Goal: Task Accomplishment & Management: Complete application form

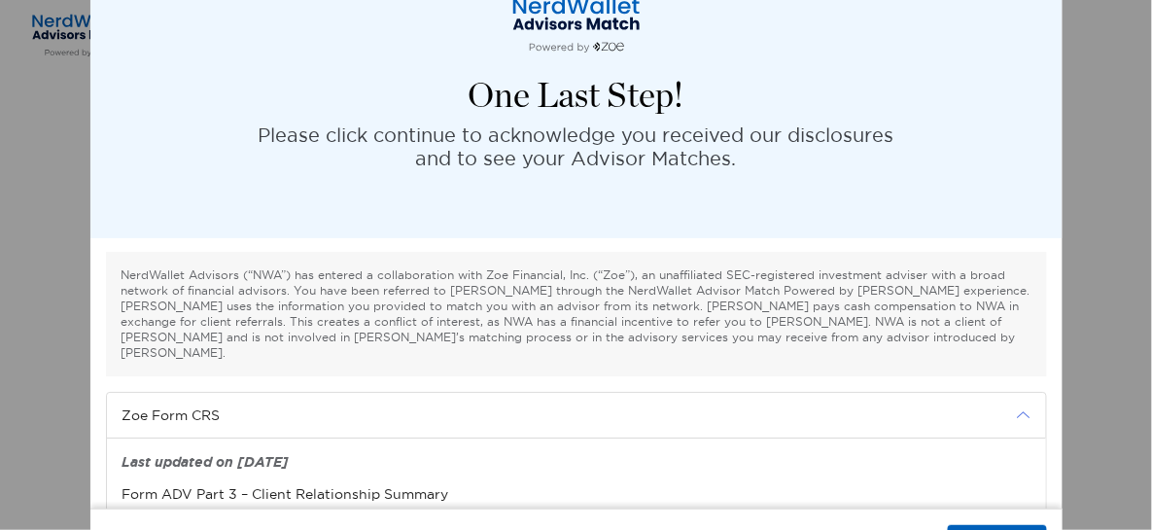
drag, startPoint x: 1018, startPoint y: 162, endPoint x: 1041, endPoint y: 150, distance: 25.7
click at [1036, 150] on div "One Last Step! Please click continue to acknowledge you received our disclosure…" at bounding box center [576, 93] width 972 height 292
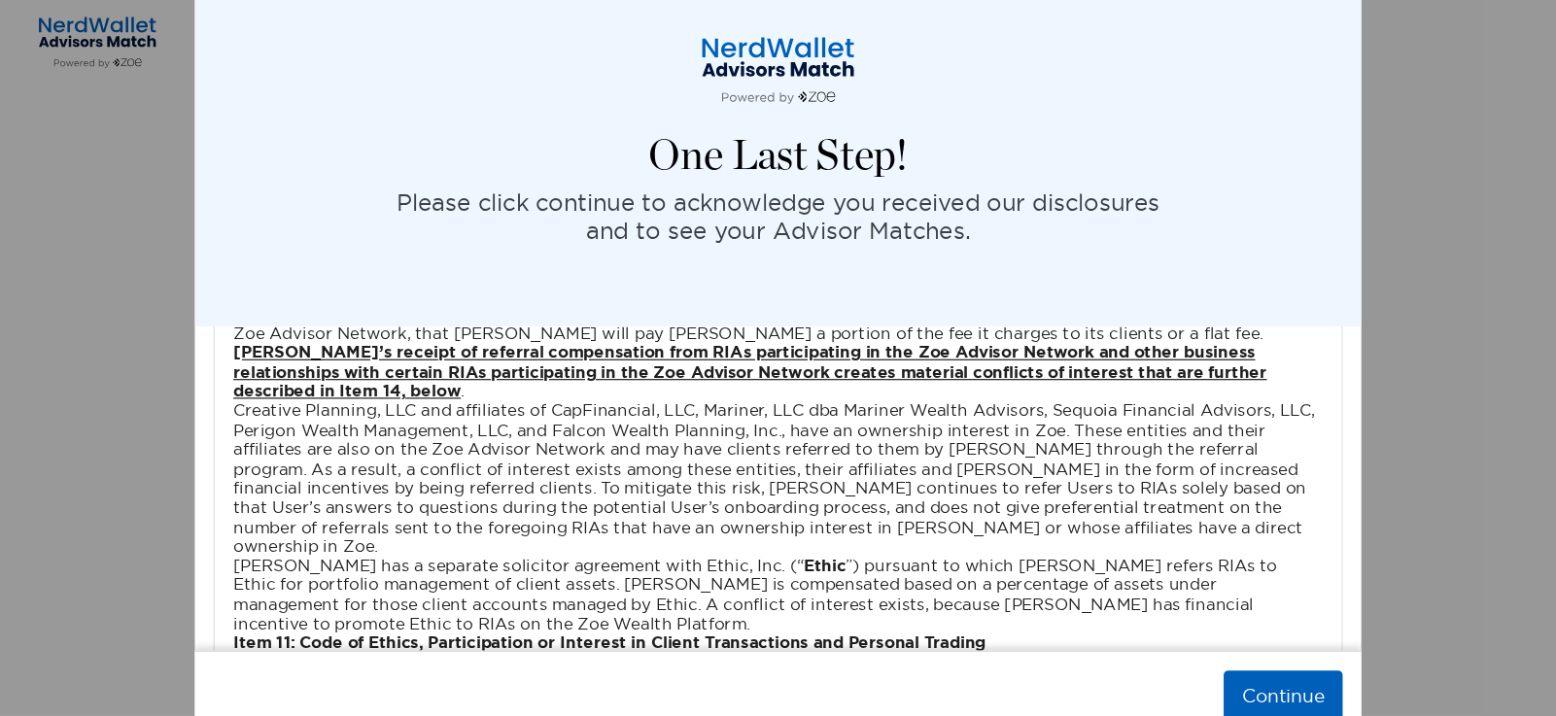
scroll to position [6484, 0]
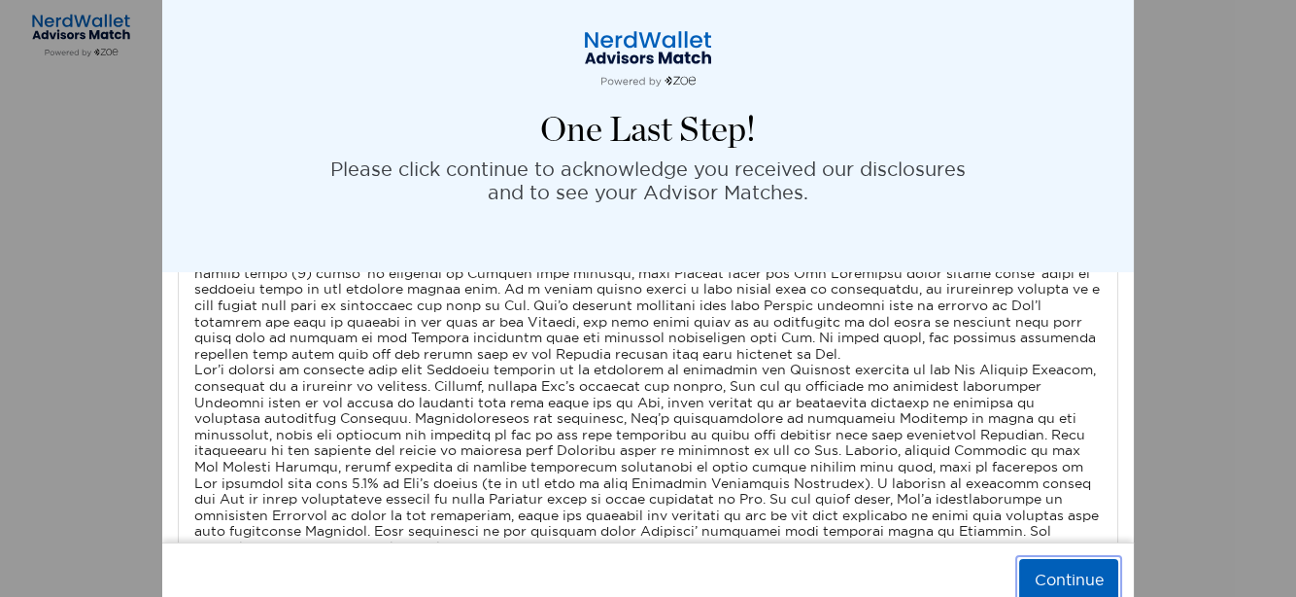
click at [1036, 476] on button "Continue" at bounding box center [1068, 580] width 99 height 43
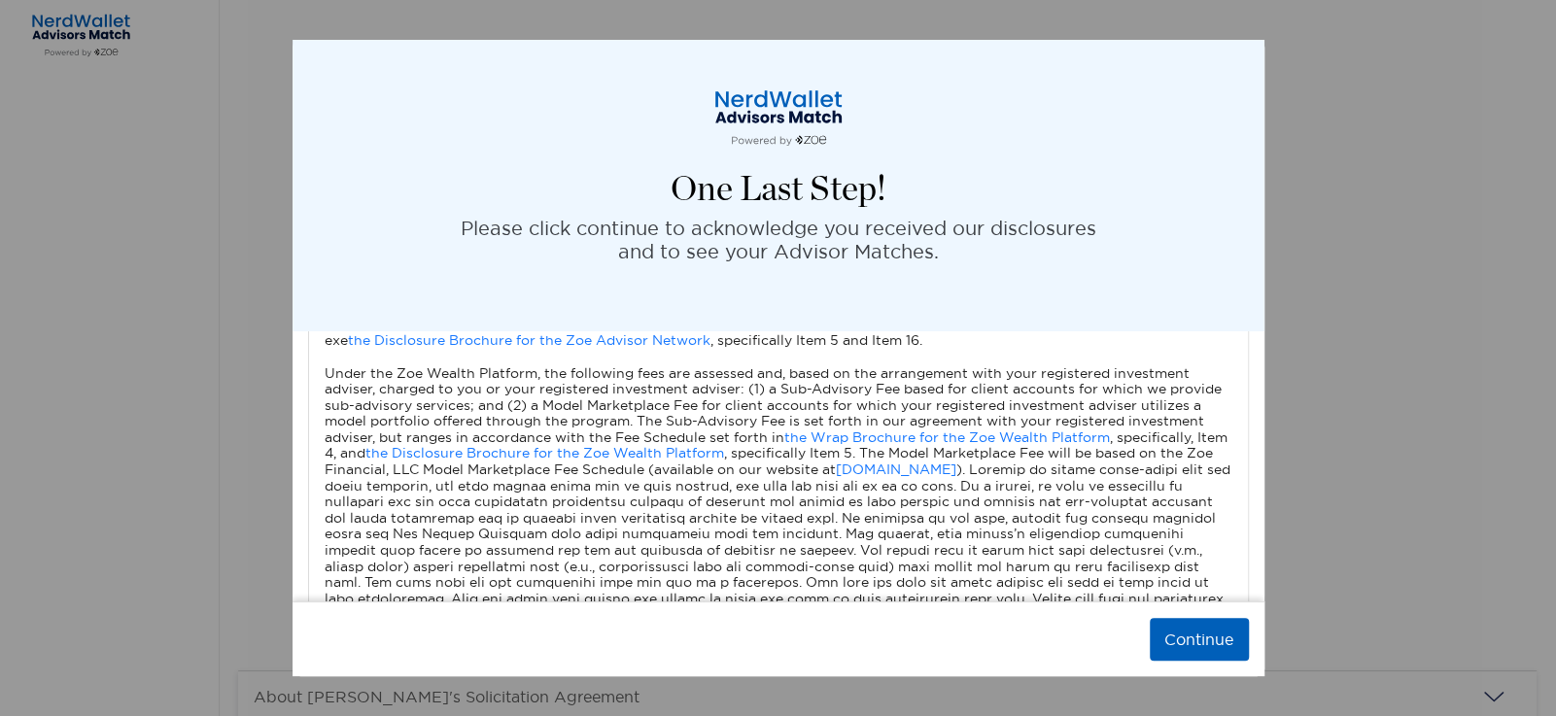
scroll to position [0, 0]
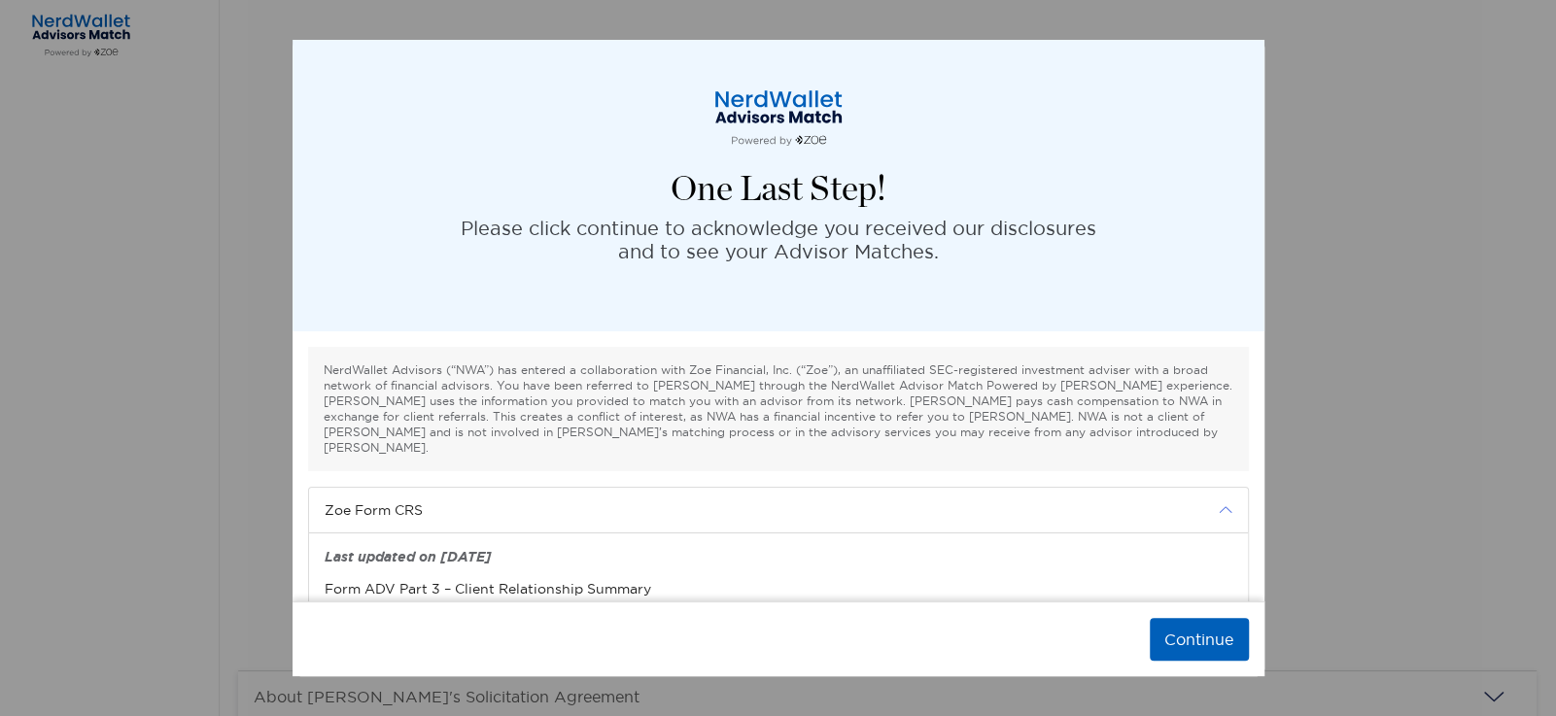
click at [1036, 476] on img "modal" at bounding box center [1226, 510] width 14 height 14
click at [1036, 476] on img "modal" at bounding box center [1226, 556] width 14 height 14
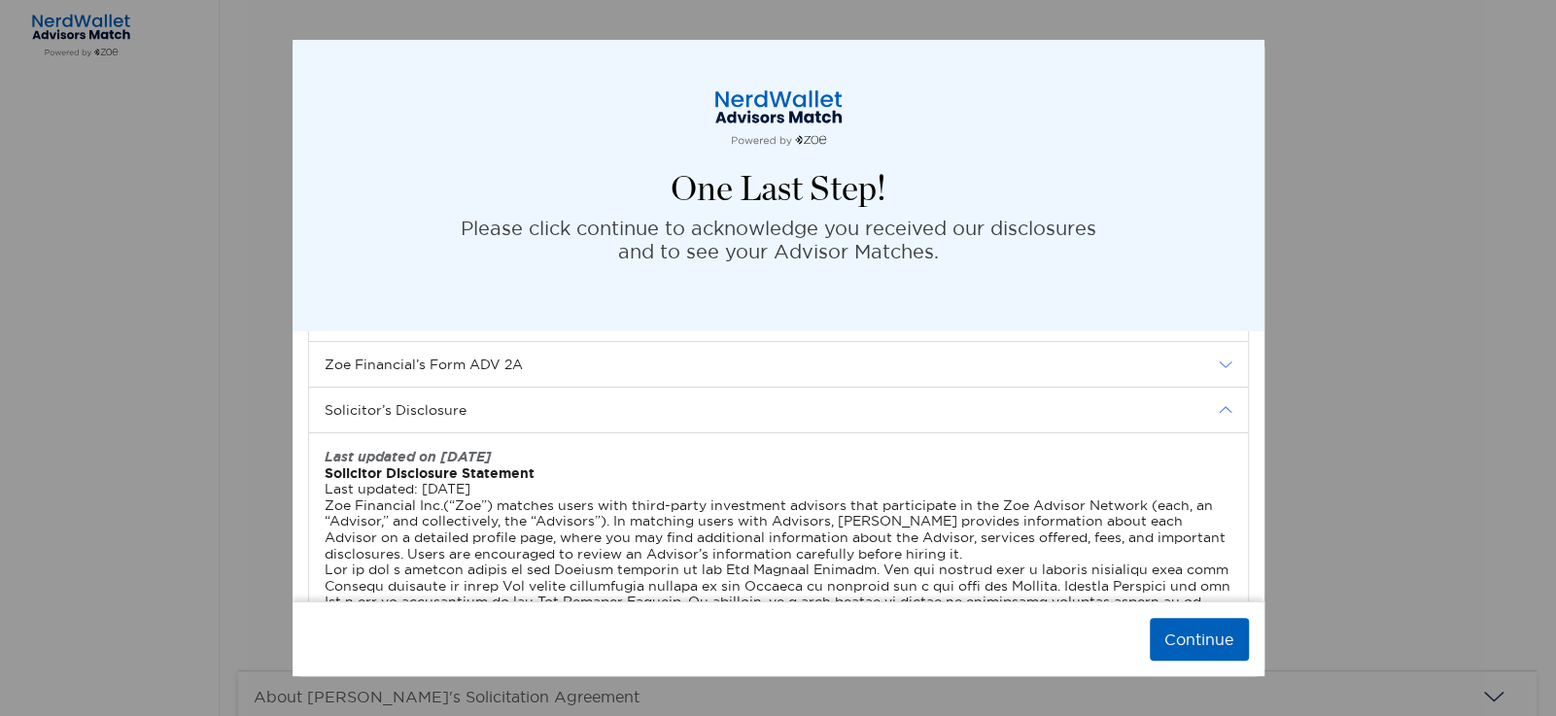
scroll to position [138, 0]
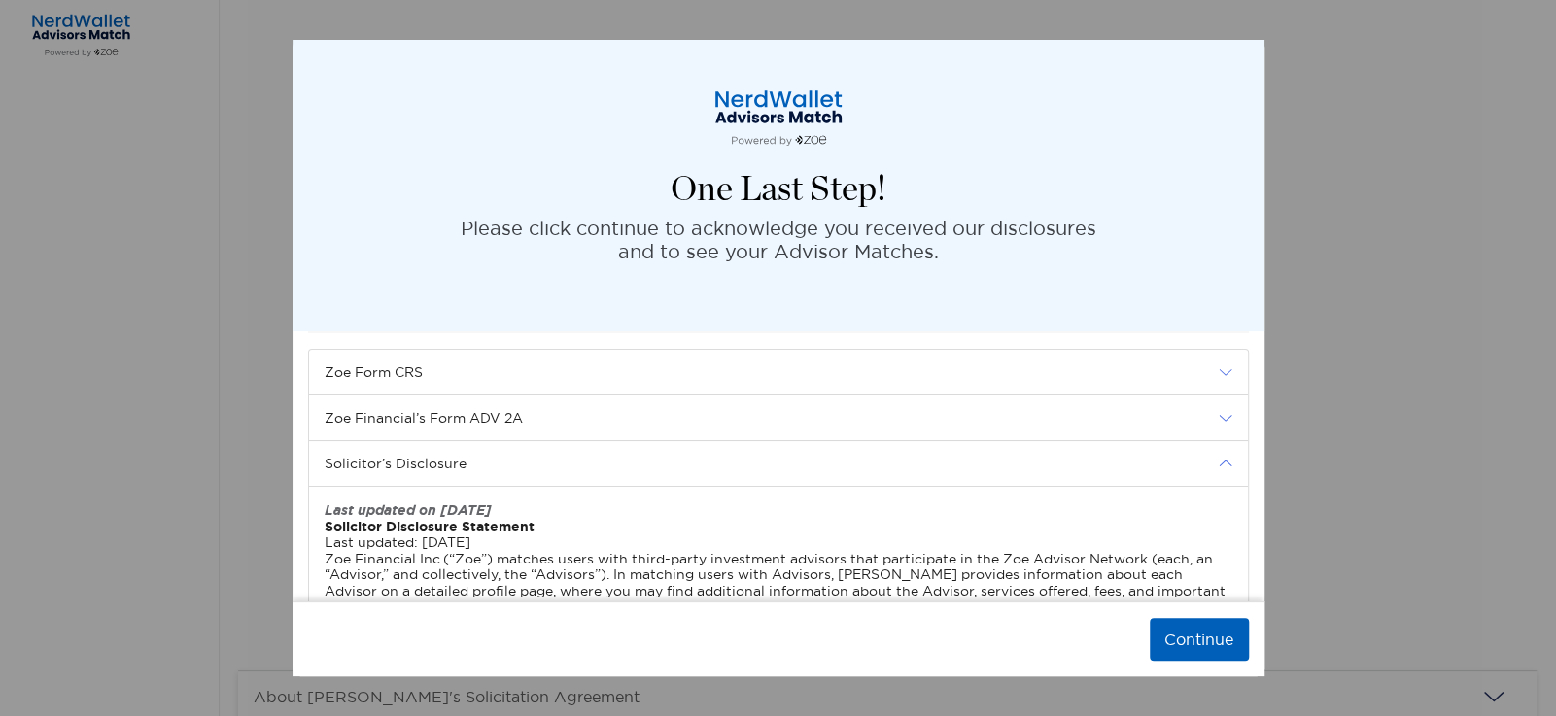
click at [1036, 457] on img "modal" at bounding box center [1226, 464] width 14 height 14
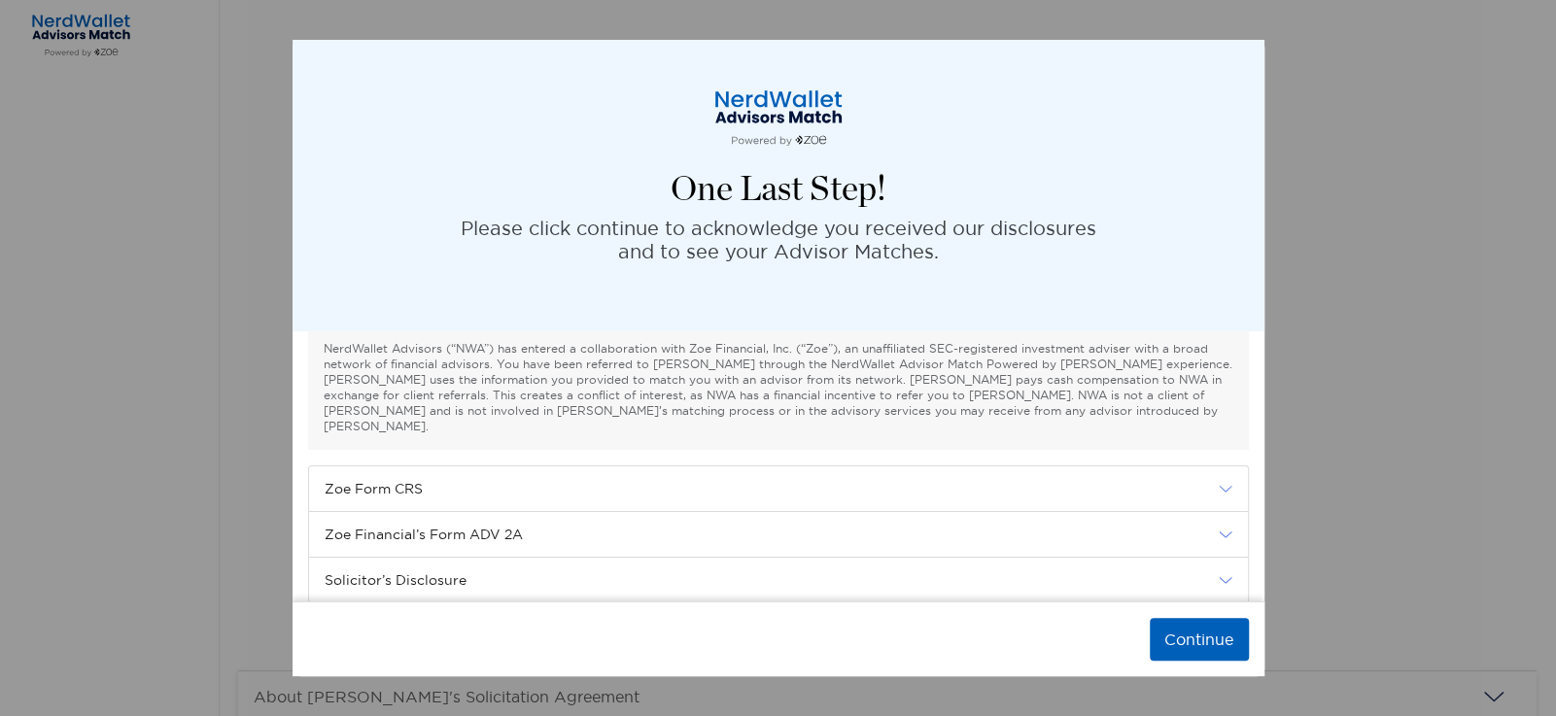
scroll to position [21, 0]
click at [1036, 476] on button "Continue" at bounding box center [1199, 639] width 99 height 43
click at [1036, 476] on img "modal" at bounding box center [1226, 489] width 14 height 14
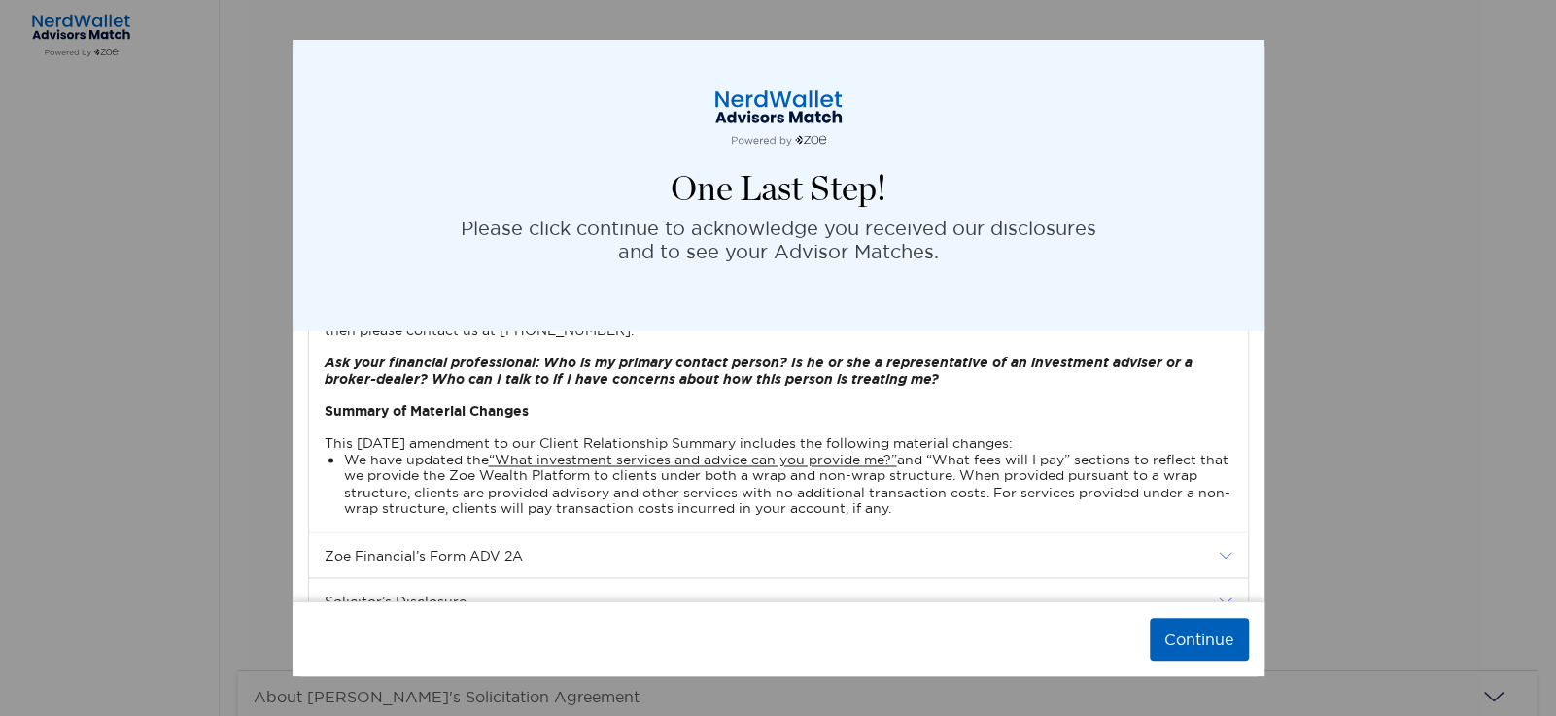
scroll to position [2214, 0]
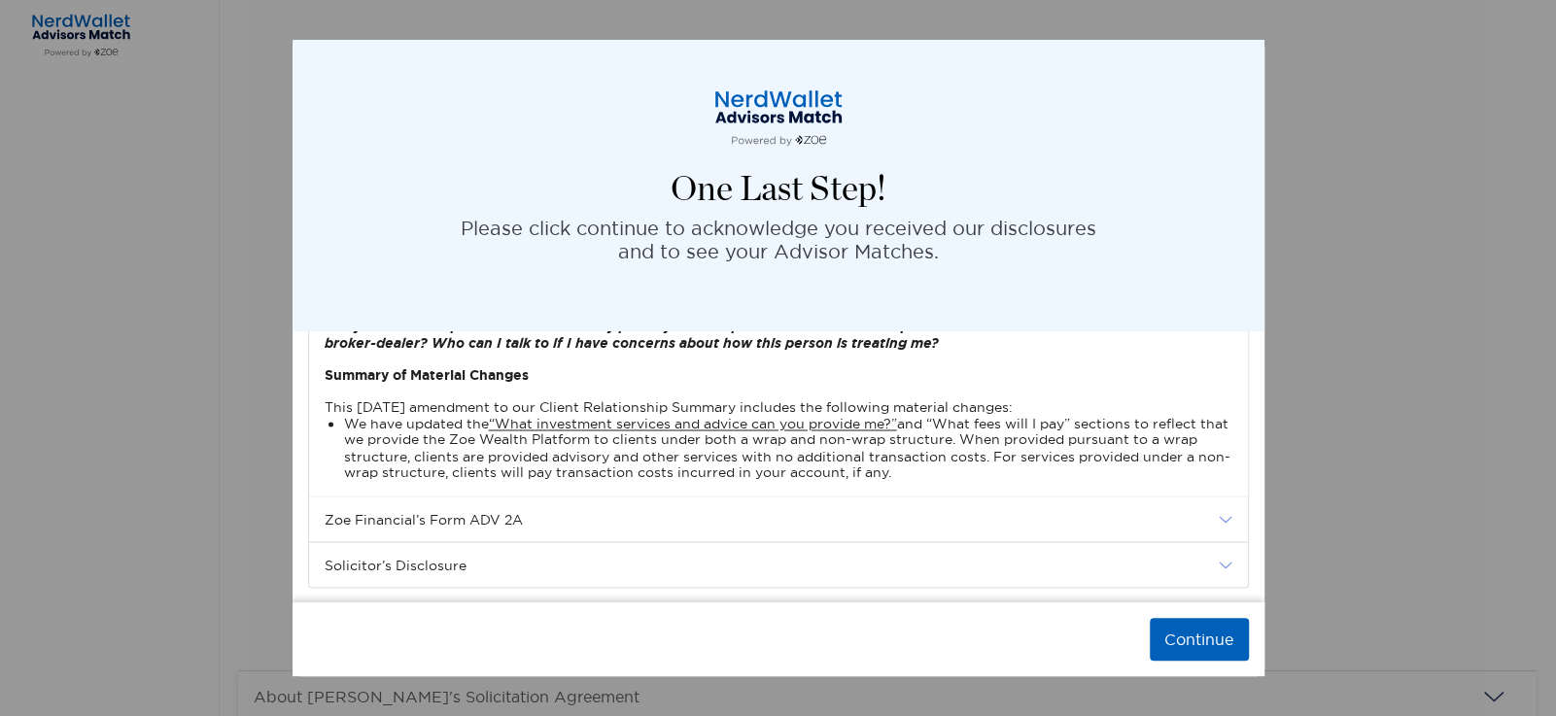
click at [1036, 476] on img "modal" at bounding box center [1226, 519] width 14 height 14
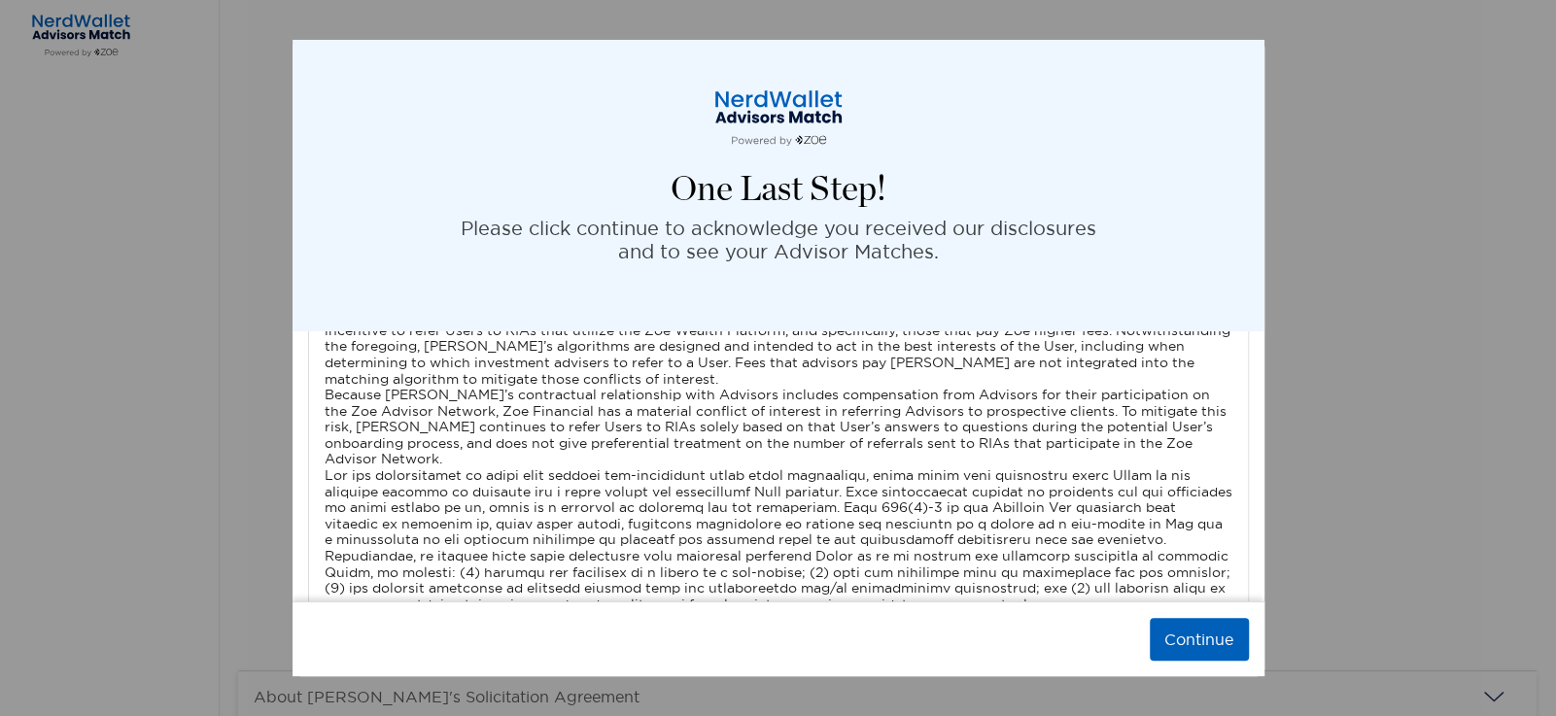
scroll to position [5780, 0]
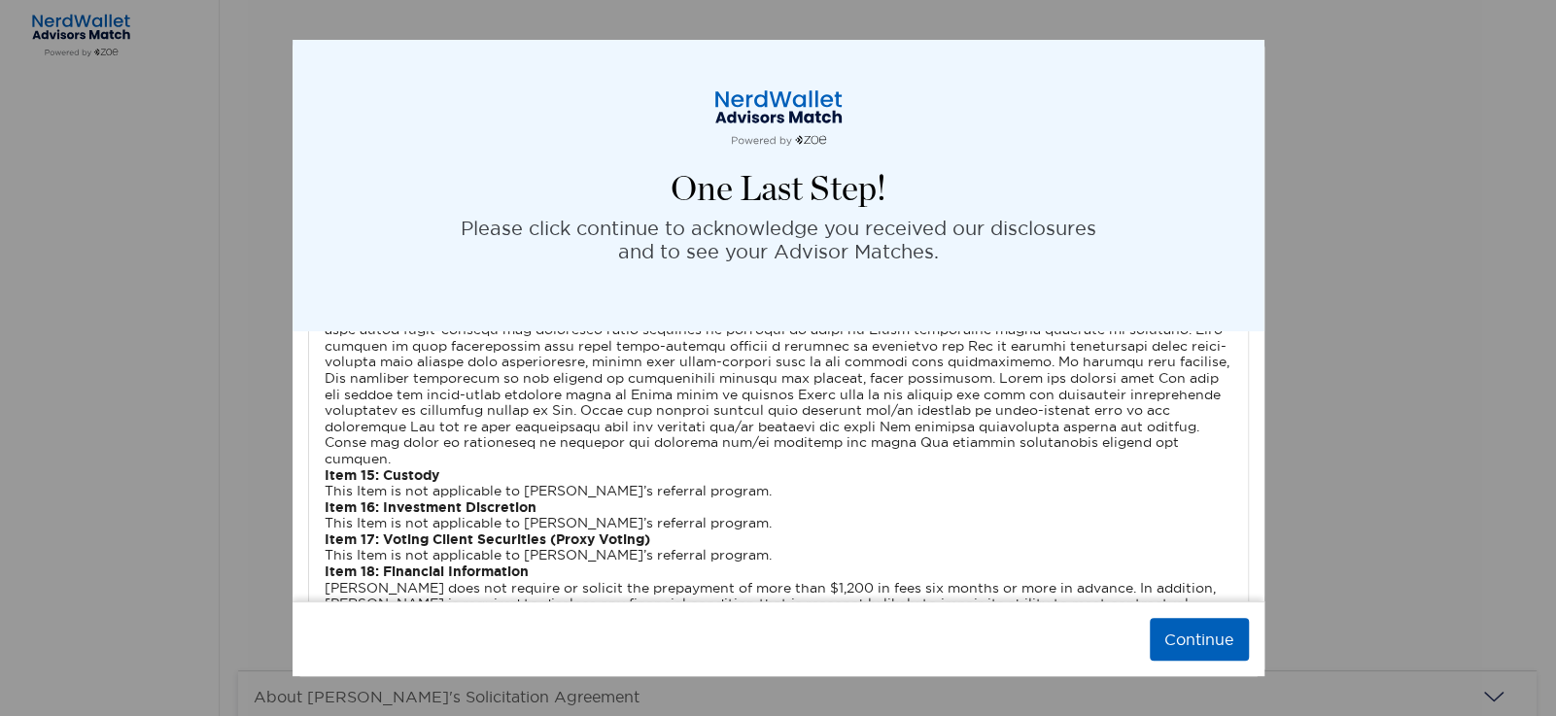
click at [1036, 476] on img "modal" at bounding box center [1226, 667] width 14 height 14
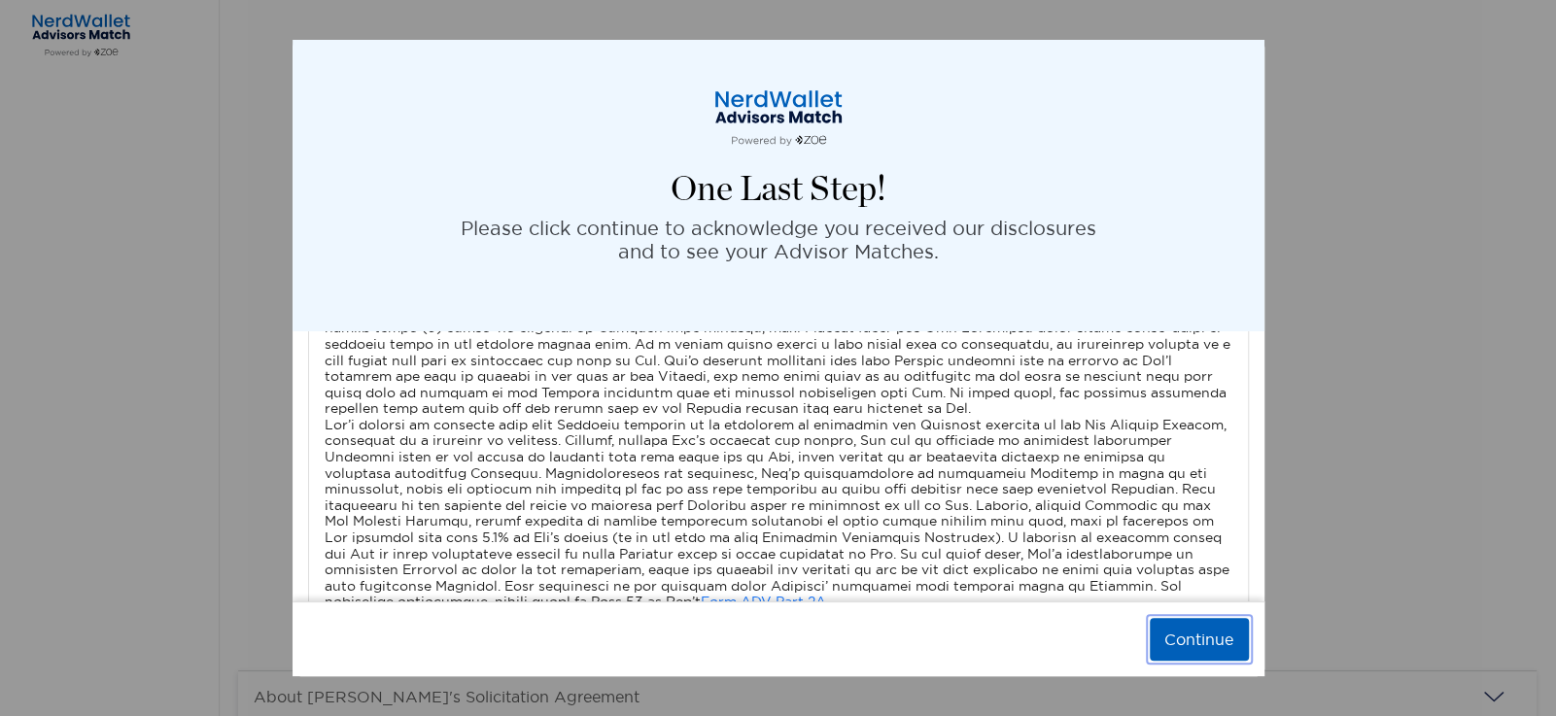
click at [1036, 476] on button "Continue" at bounding box center [1199, 639] width 99 height 43
click at [1036, 476] on div "Continue" at bounding box center [779, 639] width 972 height 75
click at [1036, 476] on button "Continue" at bounding box center [1199, 639] width 99 height 43
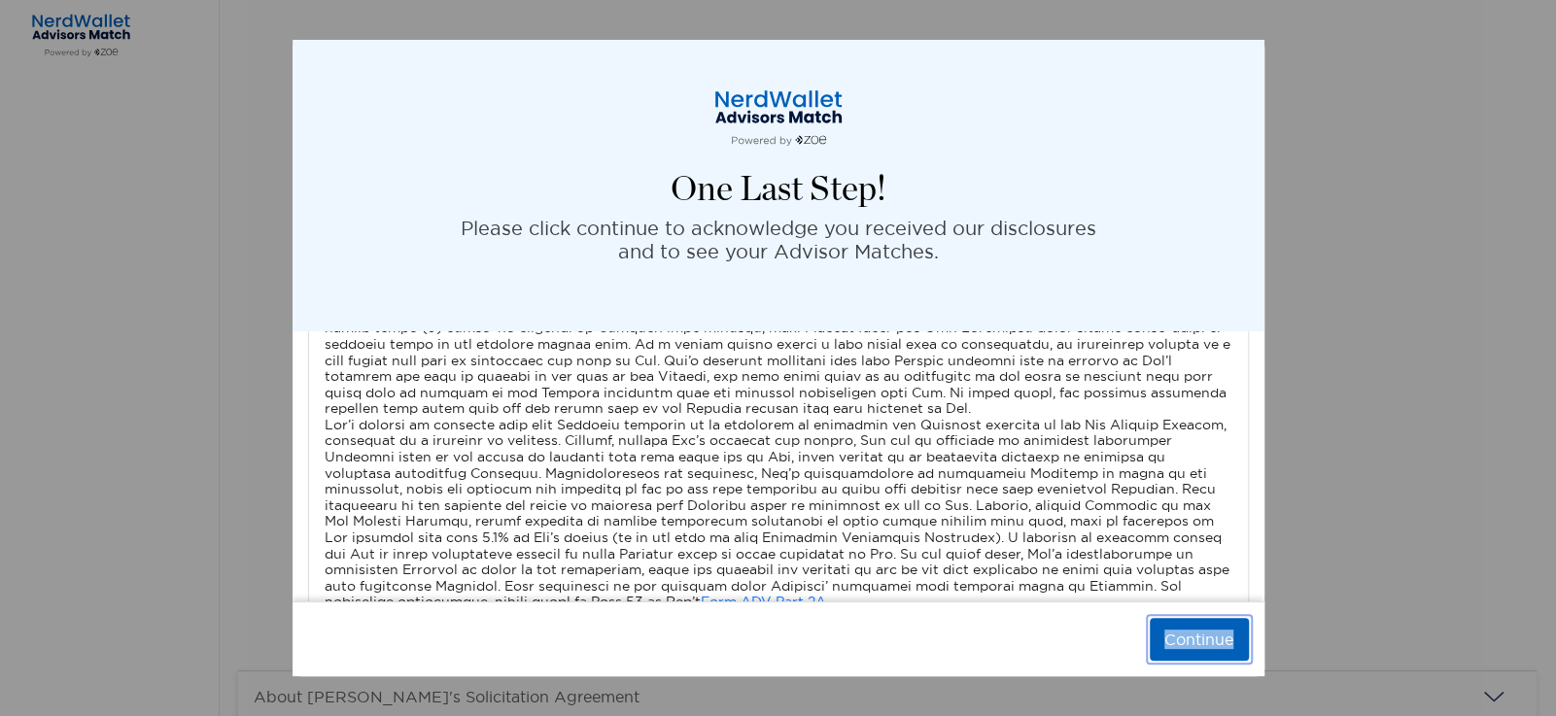
click at [1036, 476] on button "Continue" at bounding box center [1199, 639] width 99 height 43
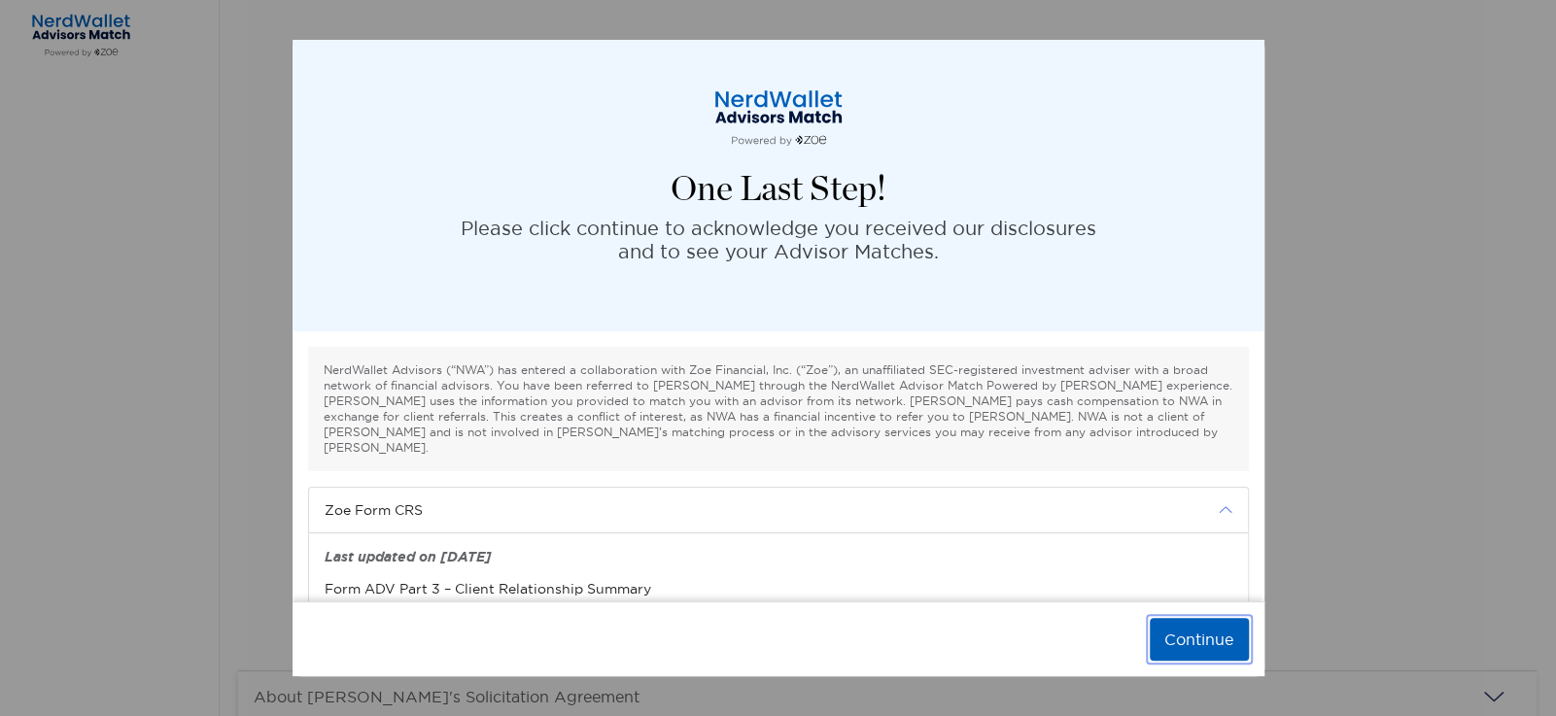
click at [1184, 650] on button "Continue" at bounding box center [1199, 639] width 99 height 43
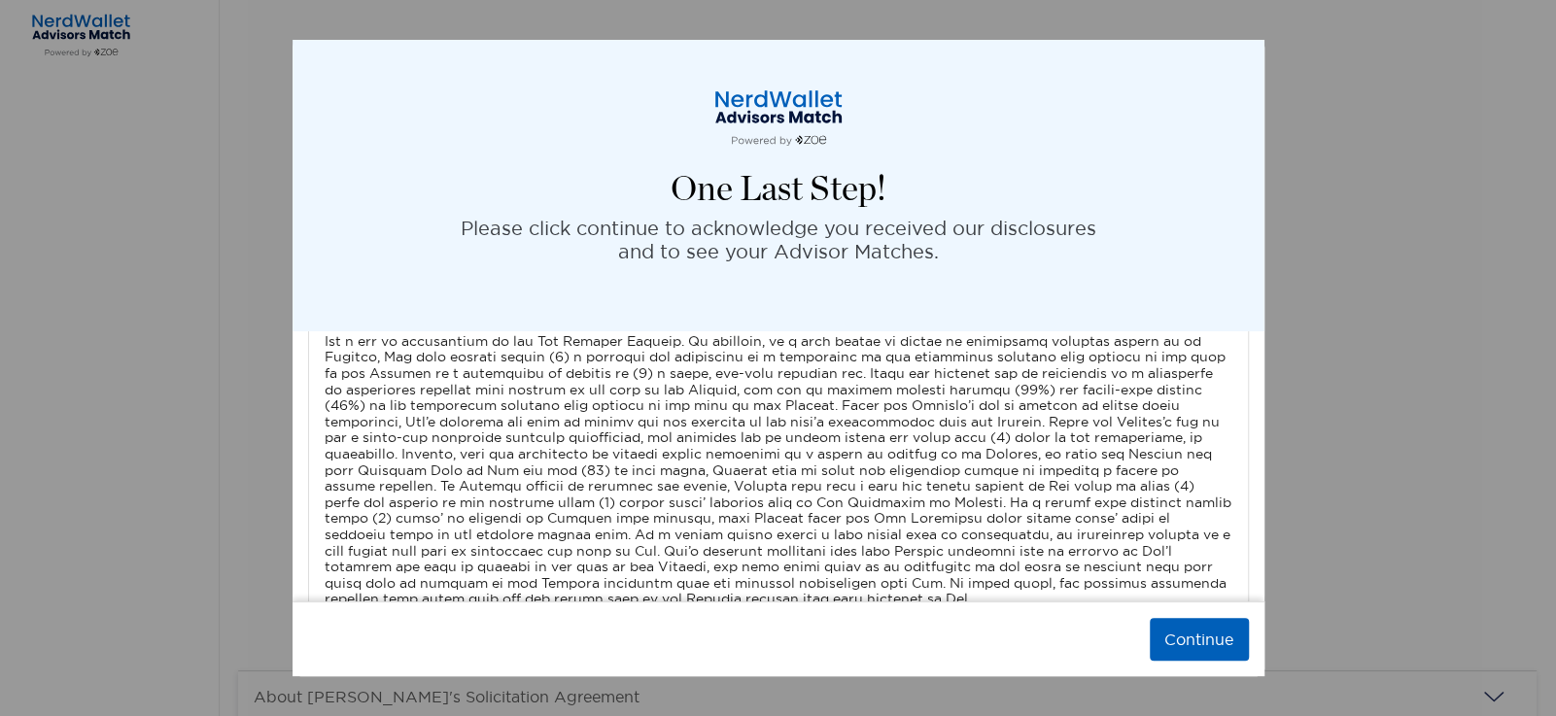
scroll to position [6488, 0]
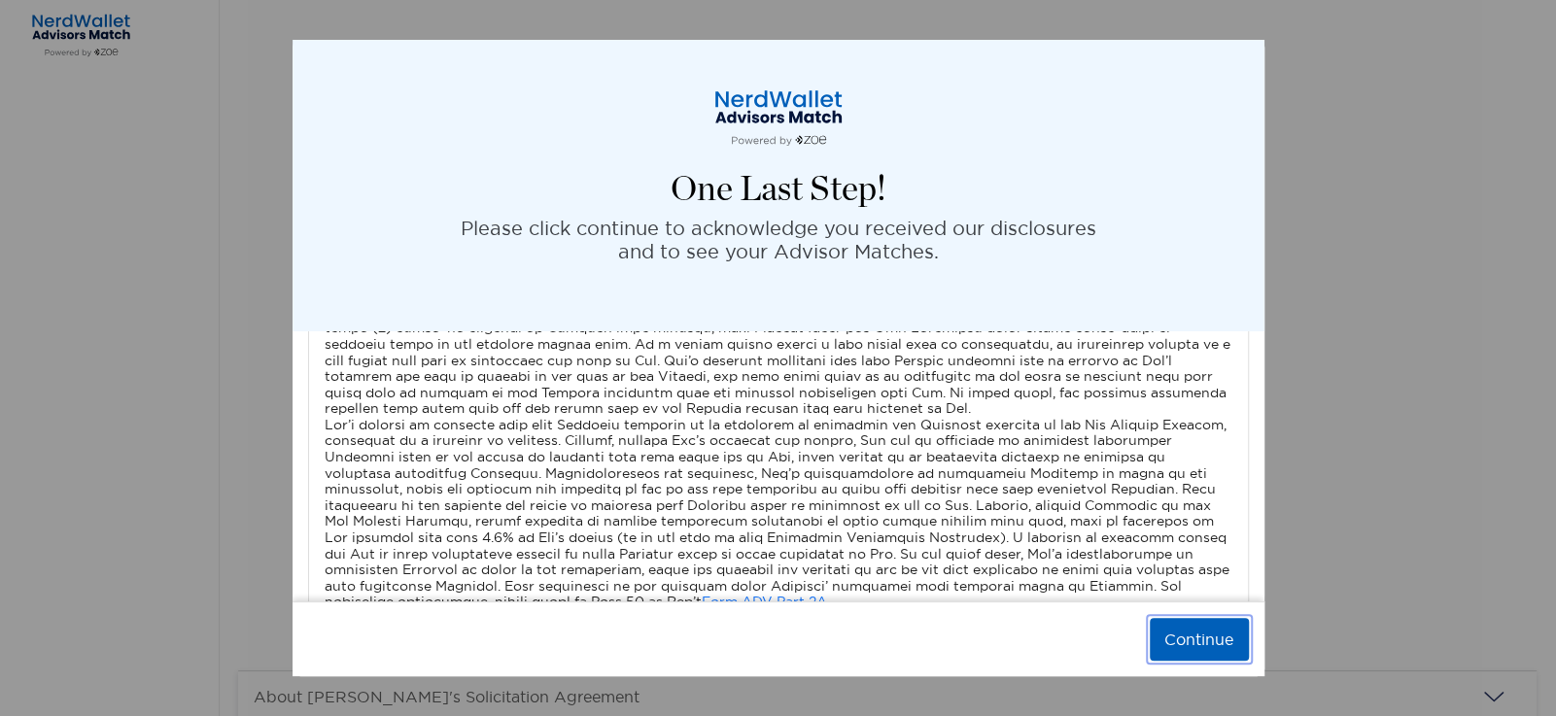
click at [1205, 633] on button "Continue" at bounding box center [1199, 639] width 99 height 43
